Goal: Task Accomplishment & Management: Manage account settings

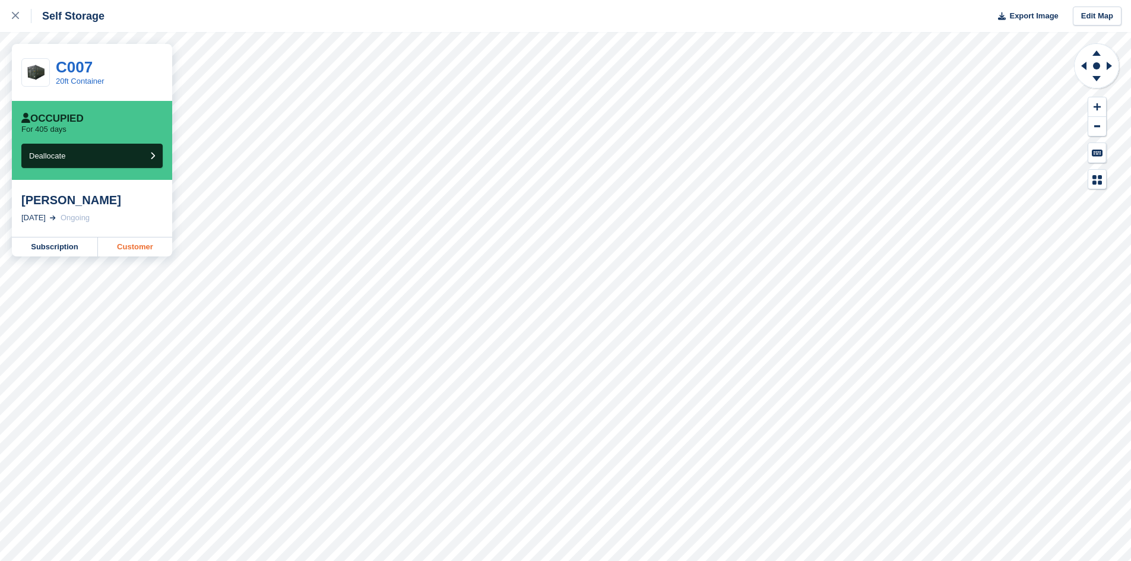
click at [137, 251] on link "Customer" at bounding box center [135, 246] width 74 height 19
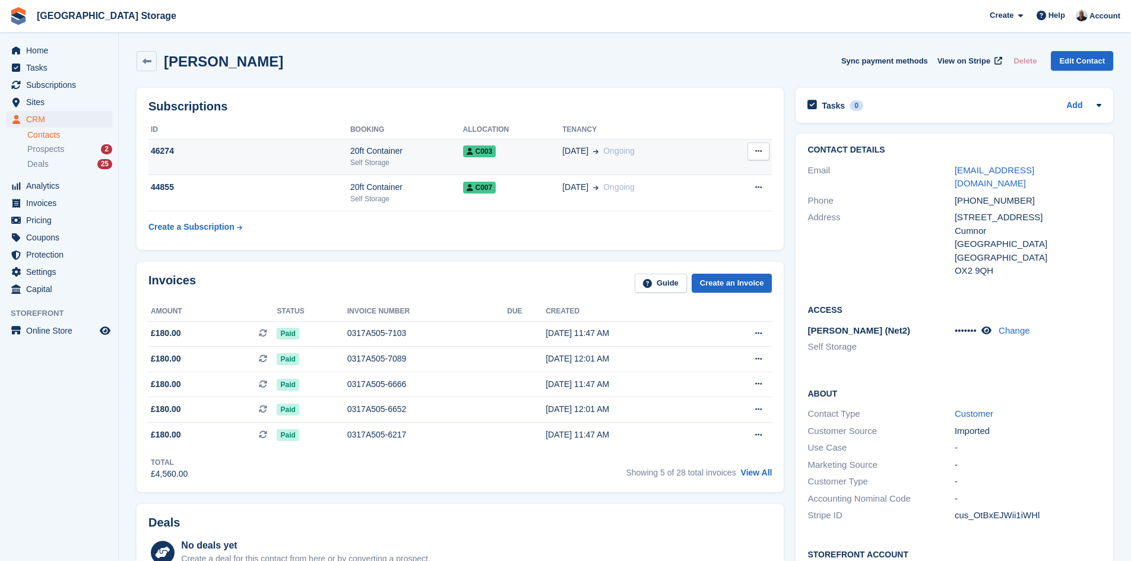
click at [216, 158] on td "46274" at bounding box center [249, 157] width 202 height 36
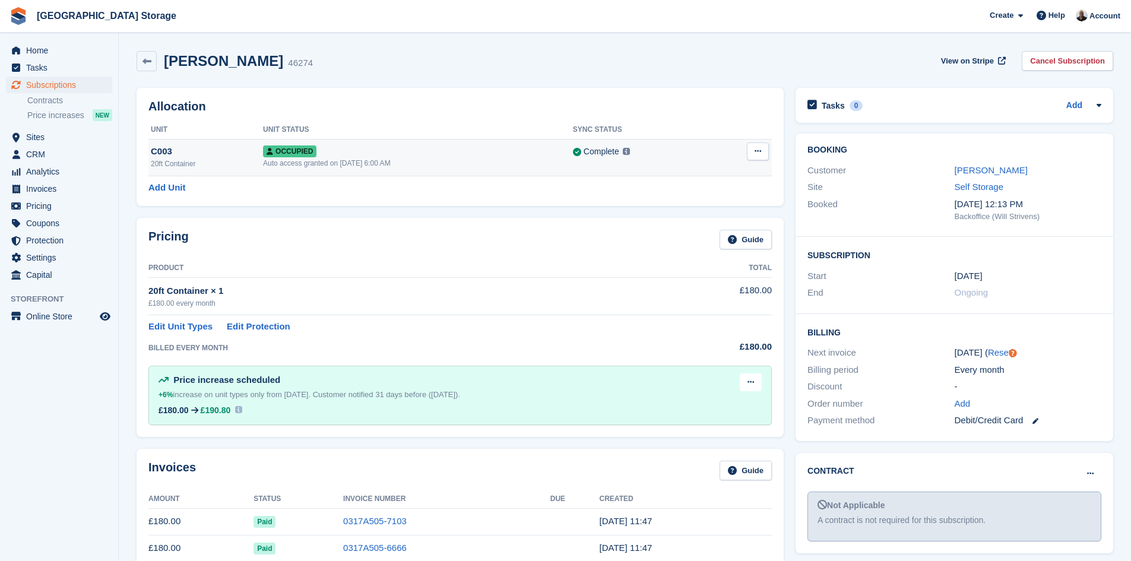
click at [209, 160] on div "20ft Container" at bounding box center [207, 164] width 112 height 11
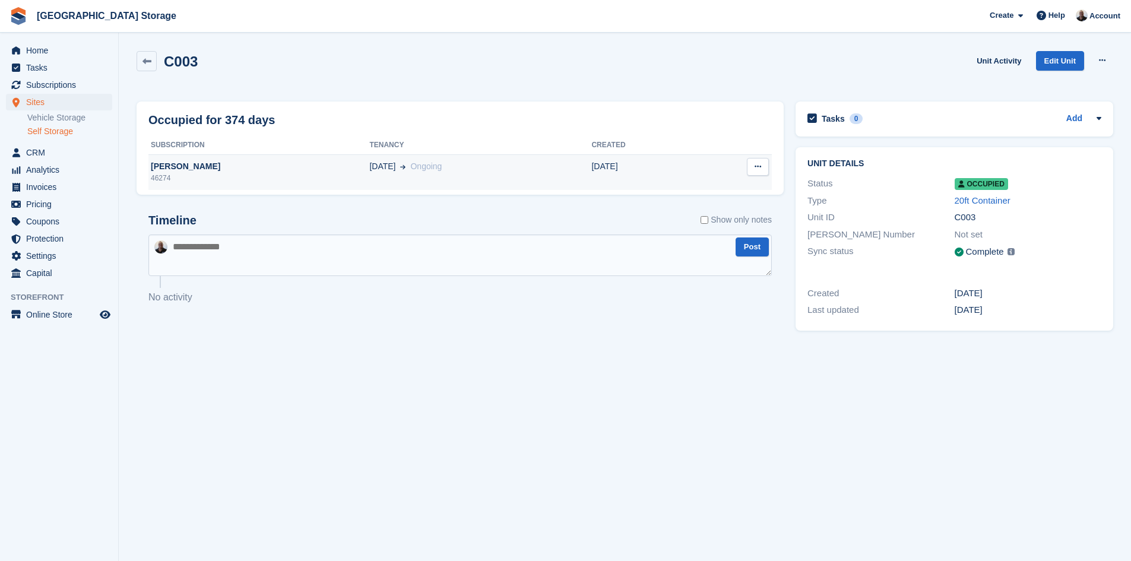
click at [256, 173] on div "46274" at bounding box center [258, 178] width 221 height 11
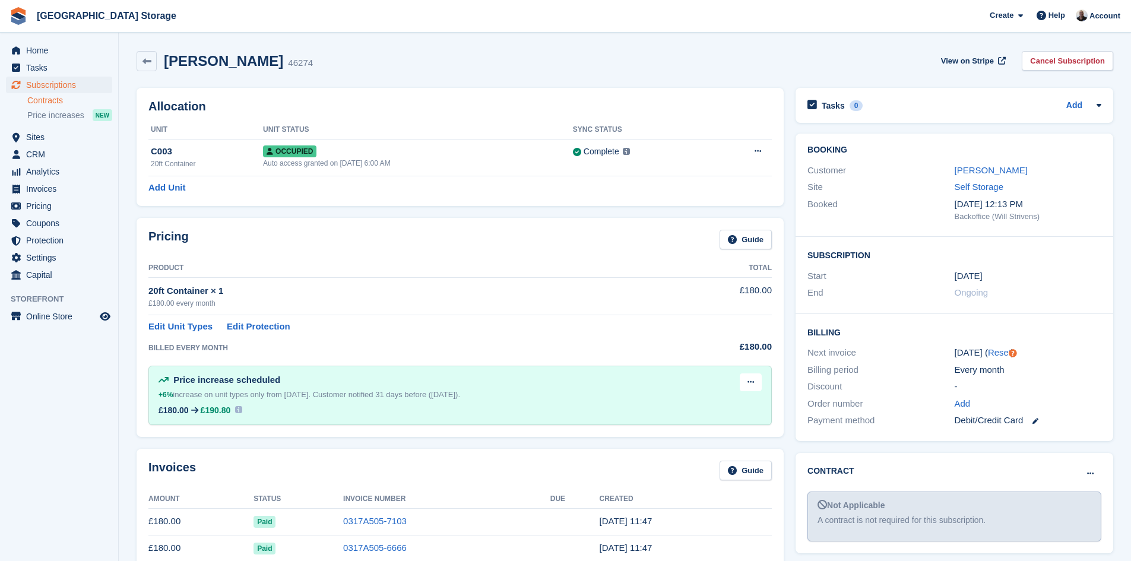
click at [58, 102] on link "Contracts" at bounding box center [69, 100] width 85 height 11
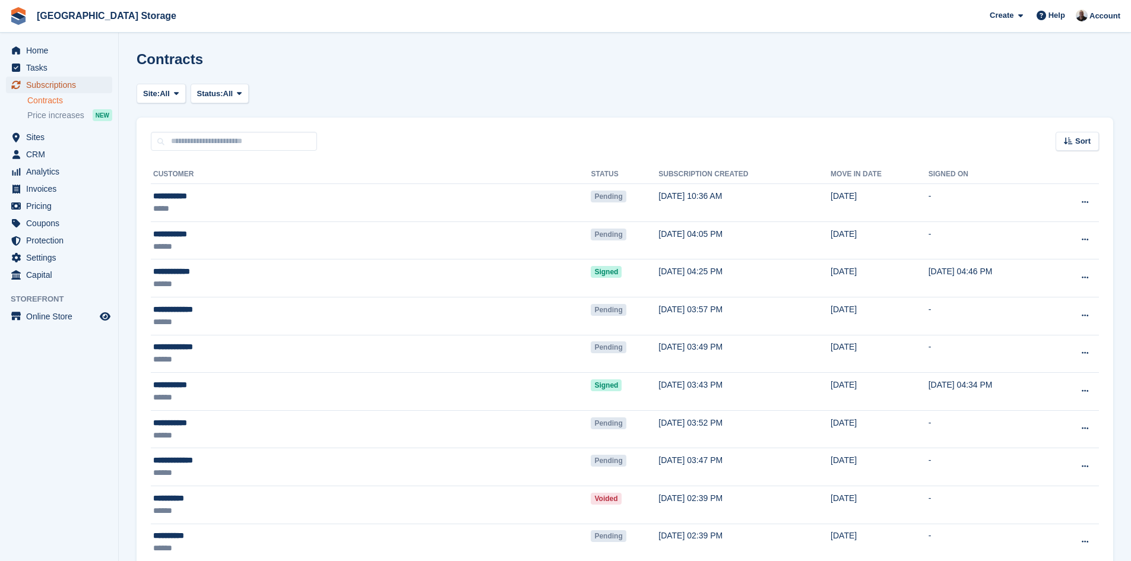
click at [43, 86] on span "Subscriptions" at bounding box center [61, 85] width 71 height 17
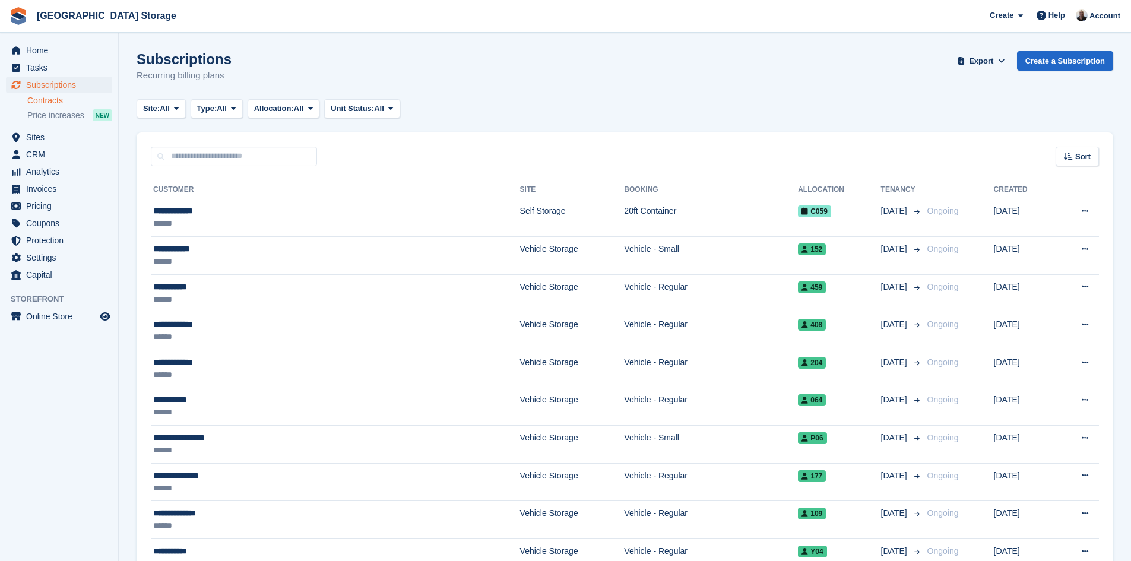
click at [43, 99] on link "Contracts" at bounding box center [69, 100] width 85 height 11
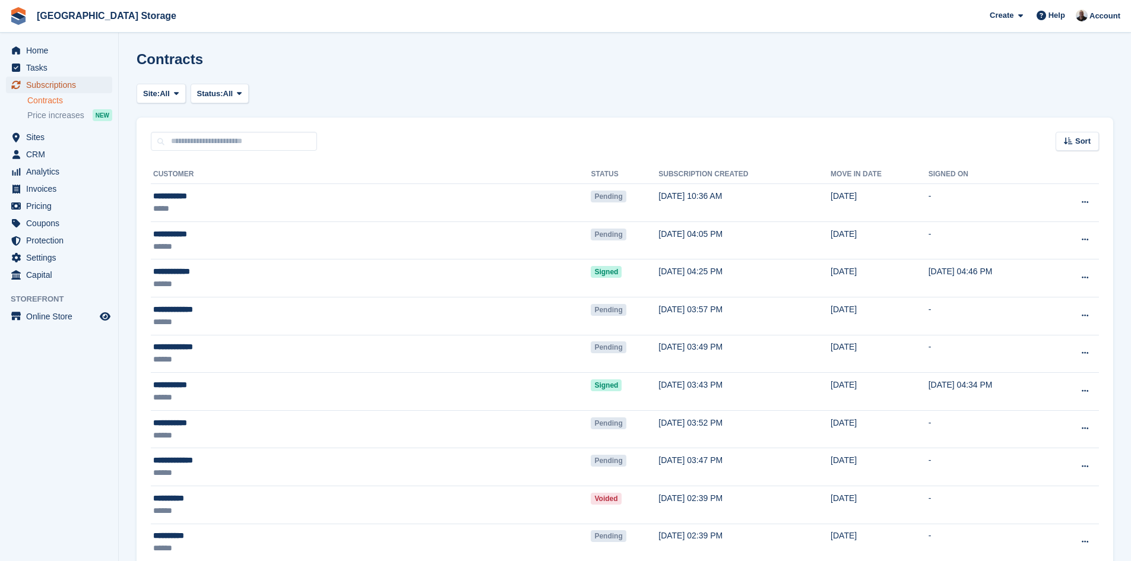
click at [45, 84] on span "Subscriptions" at bounding box center [61, 85] width 71 height 17
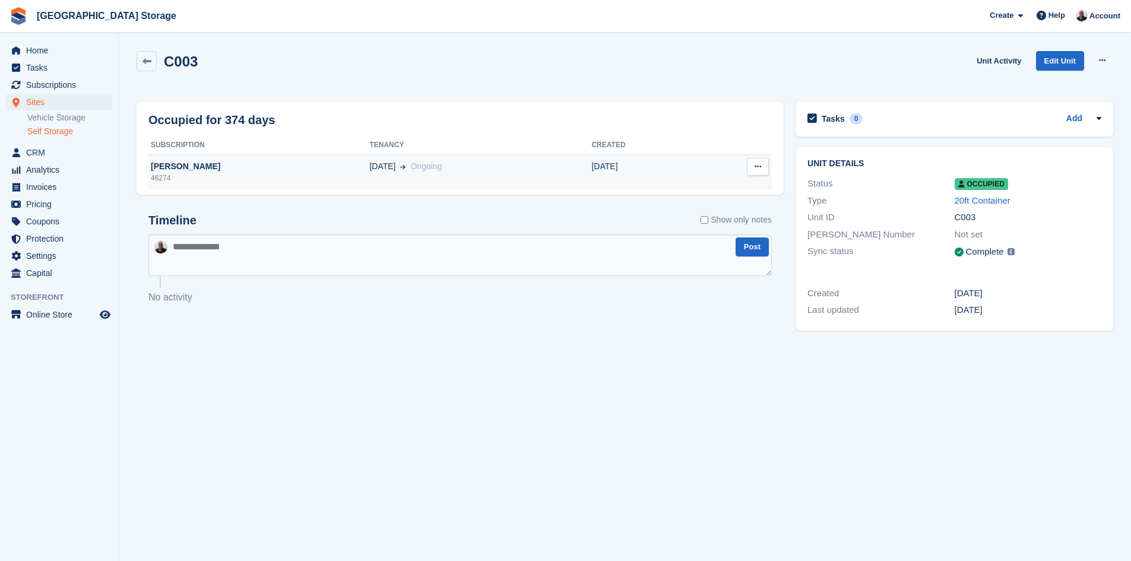
click at [316, 175] on div "46274" at bounding box center [258, 178] width 221 height 11
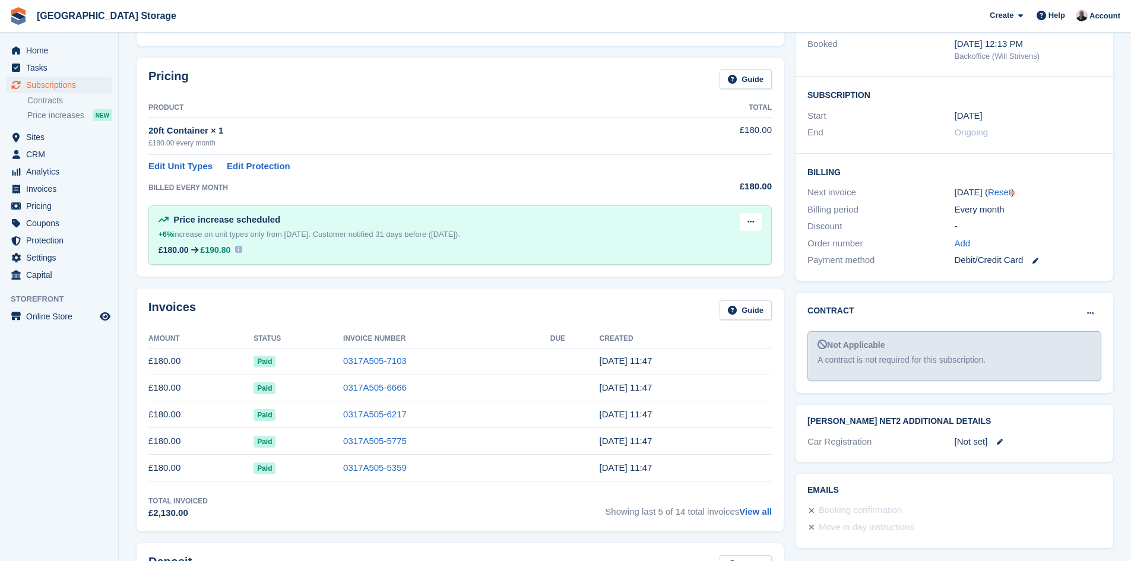
scroll to position [59, 0]
